Goal: Transaction & Acquisition: Purchase product/service

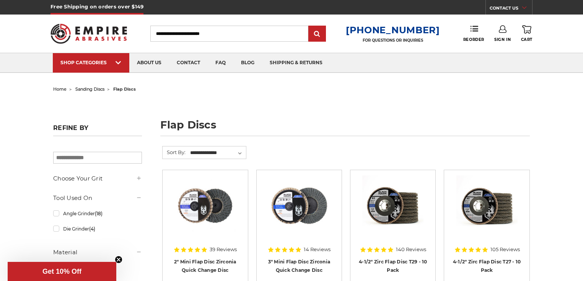
click at [226, 34] on input "Search" at bounding box center [229, 34] width 158 height 16
type input "*******"
click at [309, 26] on input "submit" at bounding box center [316, 33] width 15 height 15
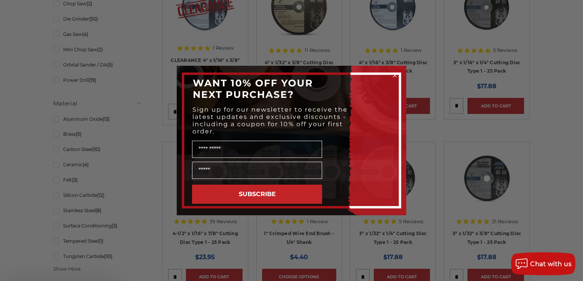
scroll to position [398, 0]
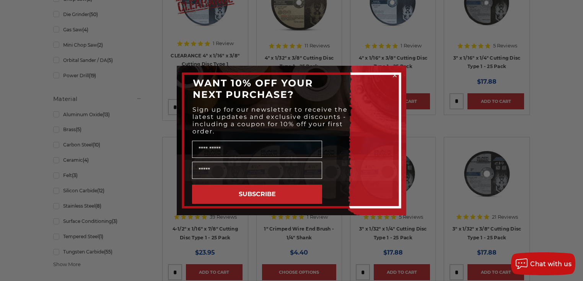
click at [395, 75] on circle "Close dialog" at bounding box center [394, 75] width 7 height 7
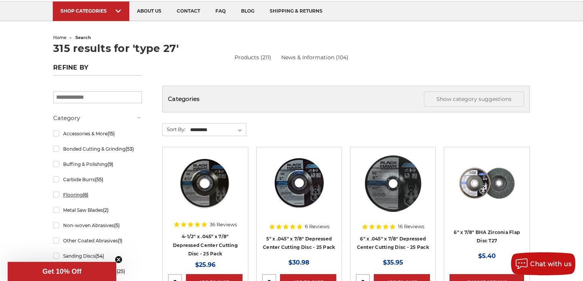
scroll to position [0, 0]
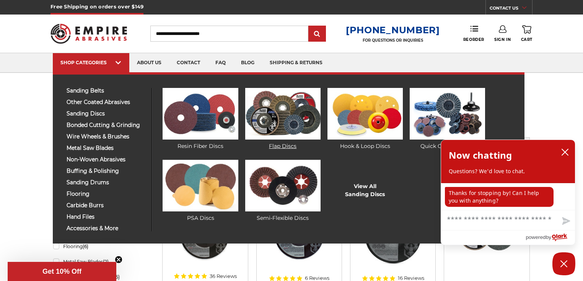
click at [288, 145] on link "Flap Discs" at bounding box center [282, 119] width 75 height 62
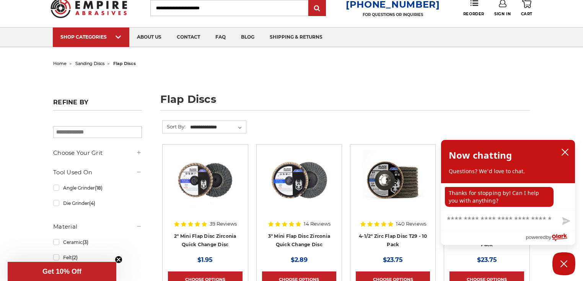
scroll to position [61, 0]
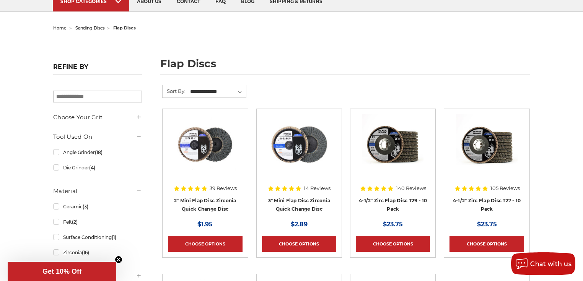
click at [55, 206] on link "Ceramic (3)" at bounding box center [97, 206] width 89 height 13
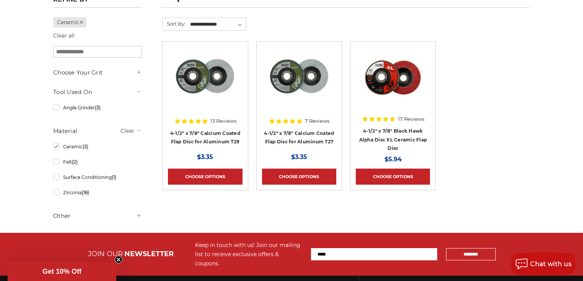
scroll to position [183, 0]
